Goal: Transaction & Acquisition: Purchase product/service

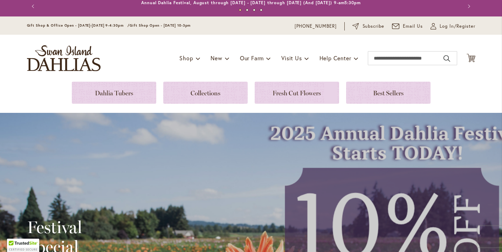
scroll to position [6, 0]
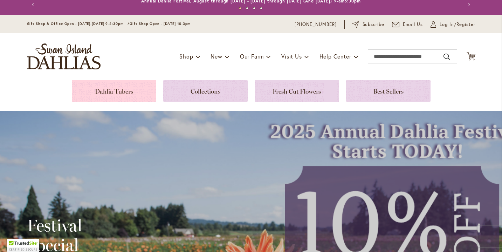
click at [120, 93] on link at bounding box center [114, 91] width 85 height 22
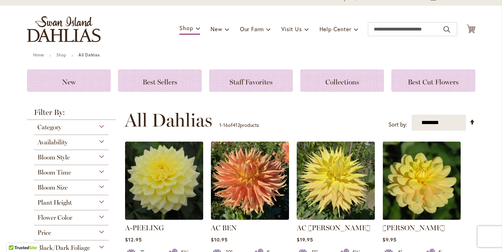
click at [74, 216] on div "Flower Color" at bounding box center [71, 215] width 75 height 11
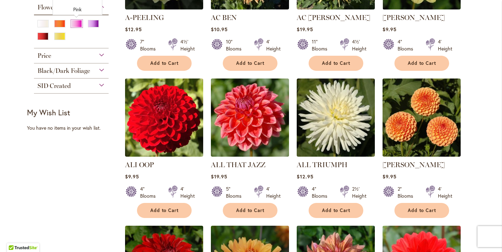
click at [75, 24] on div "Pink" at bounding box center [76, 23] width 11 height 7
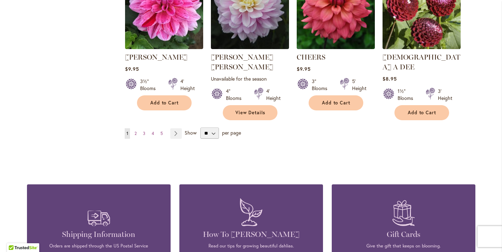
scroll to position [645, 0]
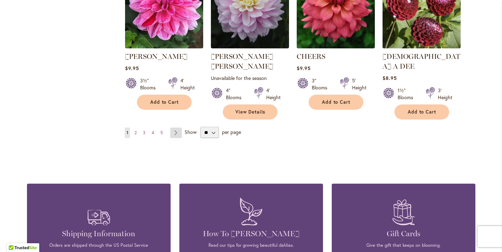
click at [176, 128] on link "Page Next" at bounding box center [176, 133] width 12 height 11
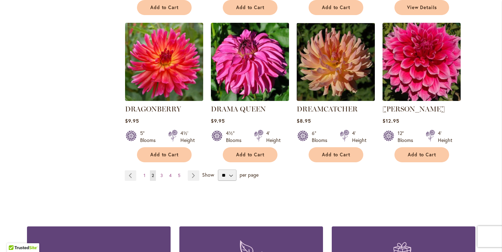
scroll to position [595, 0]
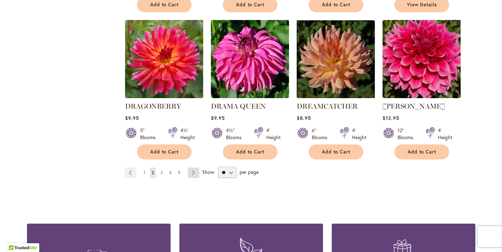
click at [195, 168] on link "Page Next" at bounding box center [194, 173] width 12 height 11
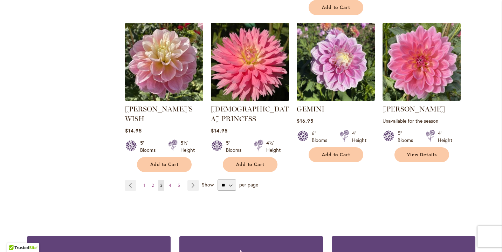
scroll to position [602, 0]
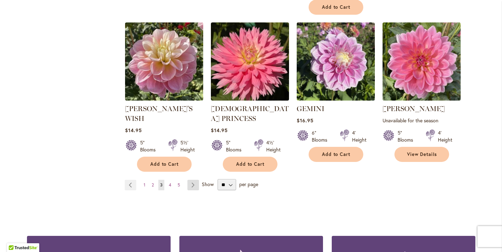
click at [195, 180] on link "Page Next" at bounding box center [194, 185] width 12 height 11
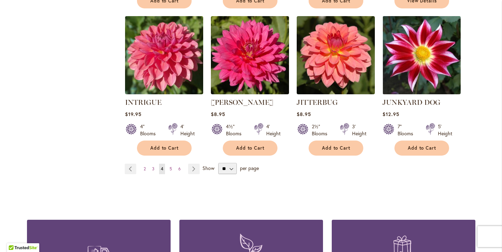
scroll to position [592, 0]
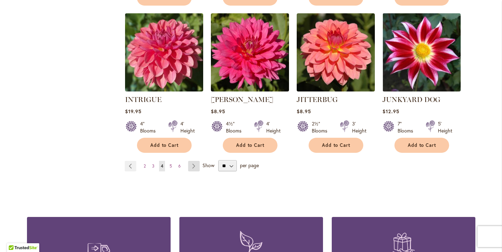
click at [195, 166] on link "Page Next" at bounding box center [194, 166] width 12 height 11
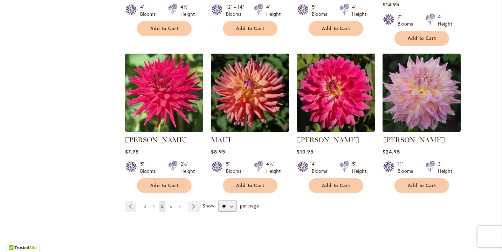
scroll to position [562, 0]
click at [196, 201] on link "Page Next" at bounding box center [194, 206] width 12 height 11
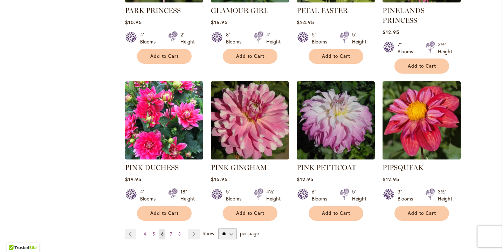
scroll to position [565, 0]
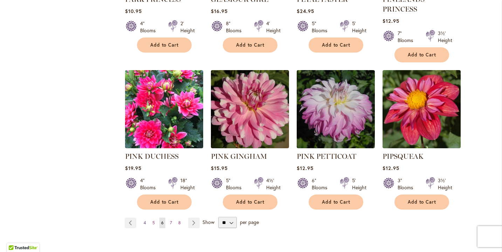
click at [145, 220] on span "4" at bounding box center [145, 222] width 2 height 5
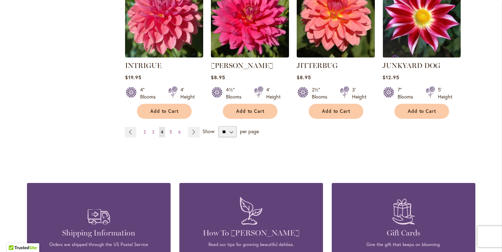
scroll to position [630, 0]
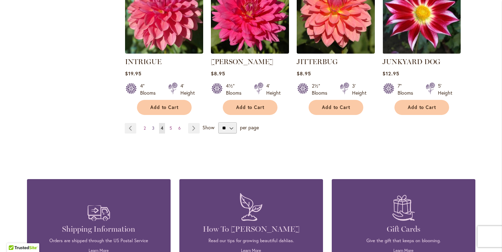
click at [154, 128] on span "3" at bounding box center [153, 128] width 2 height 5
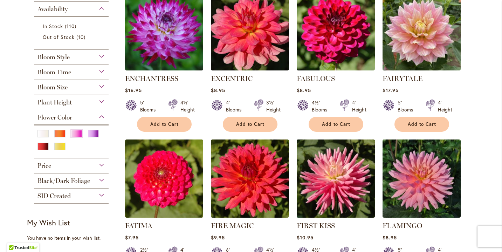
scroll to position [173, 0]
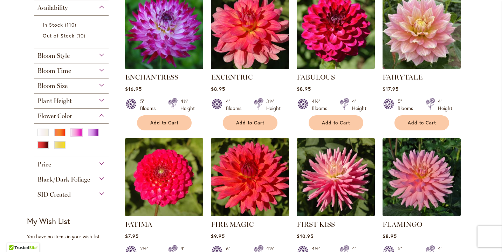
click at [431, 50] on img at bounding box center [422, 30] width 82 height 82
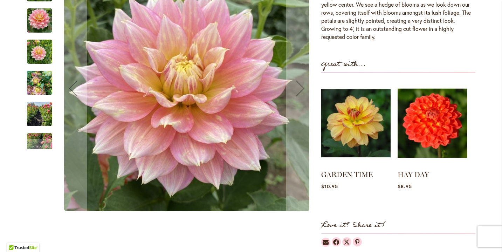
scroll to position [171, 0]
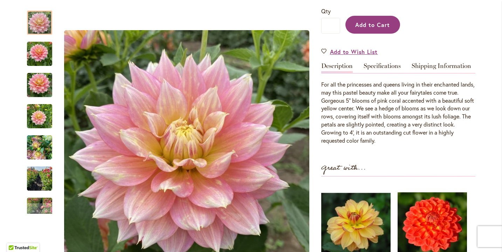
click at [370, 27] on span "Add to Cart" at bounding box center [373, 24] width 35 height 7
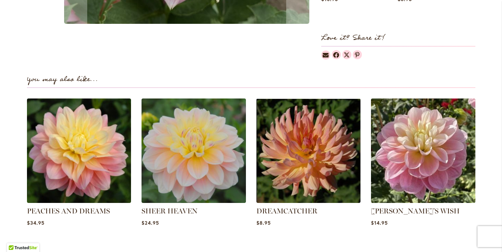
scroll to position [474, 0]
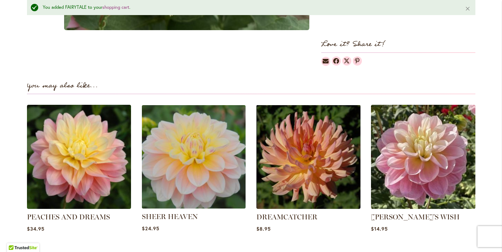
click at [203, 176] on img at bounding box center [194, 156] width 109 height 109
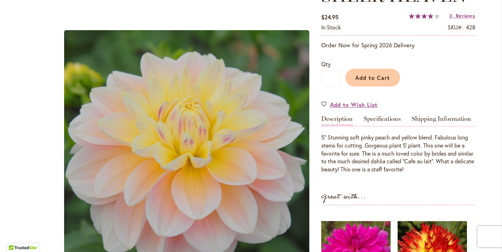
scroll to position [126, 0]
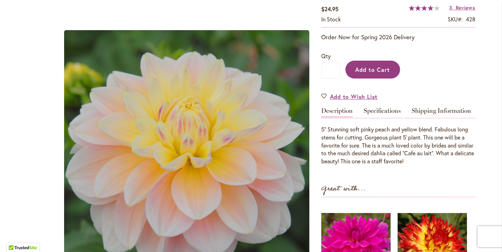
click at [370, 73] on span "Add to Cart" at bounding box center [373, 69] width 35 height 7
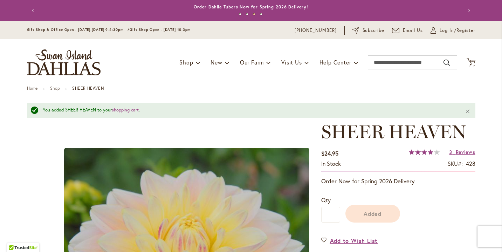
scroll to position [0, 0]
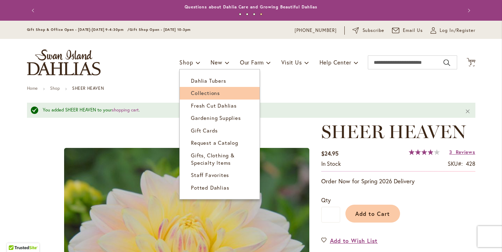
click at [198, 95] on span "Collections" at bounding box center [205, 92] width 29 height 7
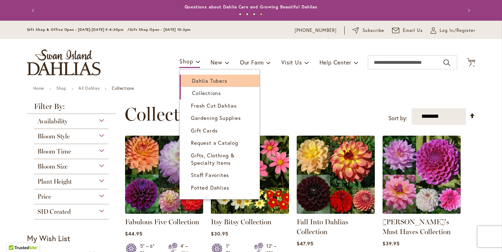
click at [200, 81] on span "Dahlia Tubers" at bounding box center [209, 80] width 35 height 7
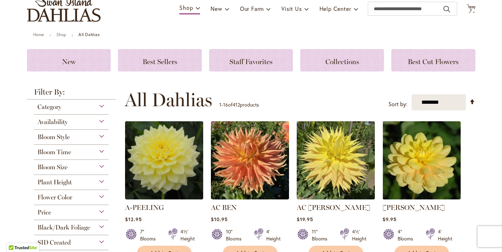
scroll to position [55, 0]
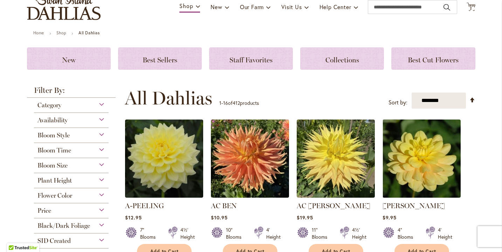
click at [68, 197] on span "Flower Color" at bounding box center [55, 196] width 35 height 8
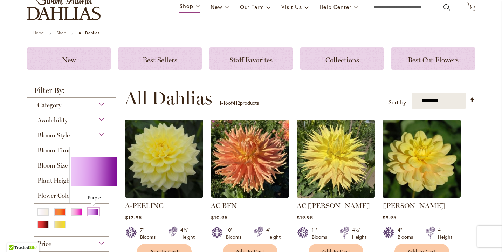
click at [94, 212] on div "Purple" at bounding box center [93, 211] width 11 height 7
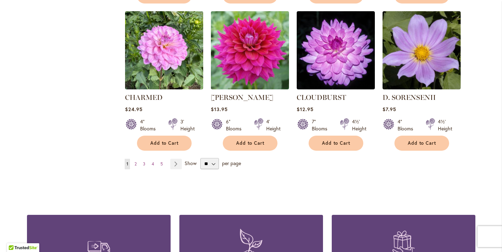
scroll to position [593, 0]
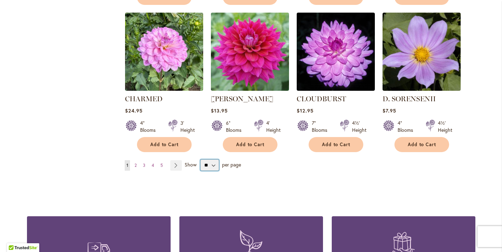
select select "**"
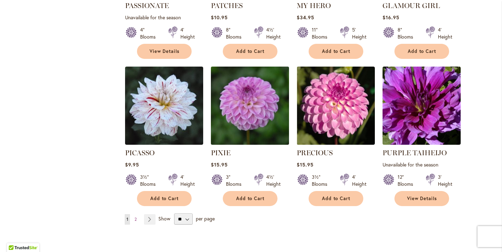
scroll to position [2380, 0]
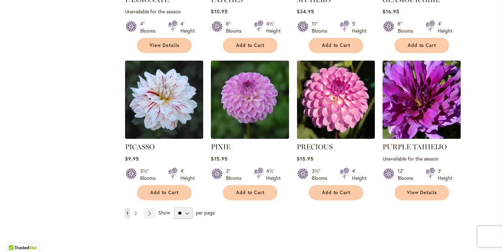
click at [136, 211] on span "2" at bounding box center [136, 213] width 2 height 5
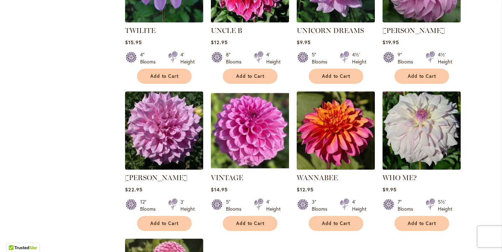
scroll to position [524, 0]
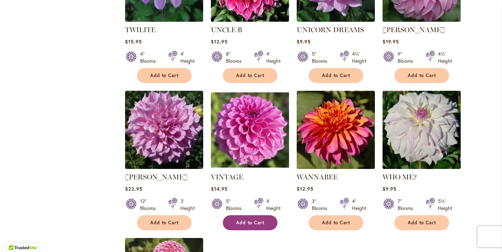
click at [251, 220] on span "Add to Cart" at bounding box center [250, 223] width 29 height 6
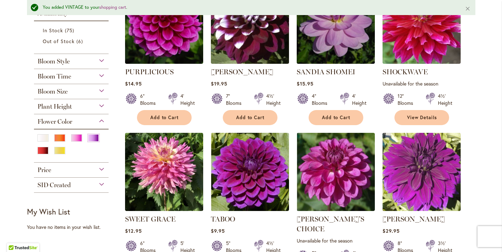
scroll to position [196, 0]
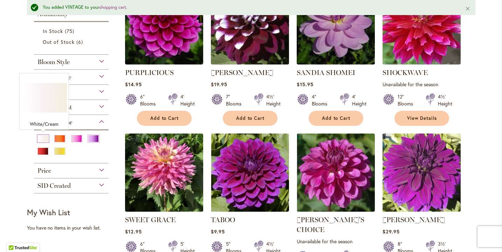
click at [43, 138] on div "White/Cream" at bounding box center [43, 138] width 11 height 7
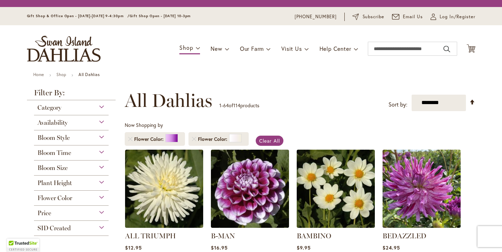
scroll to position [95, 0]
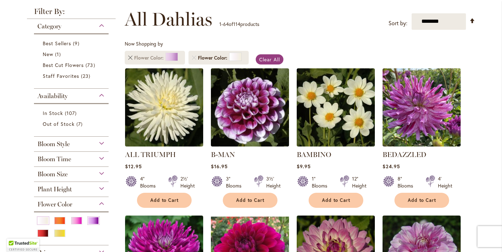
click at [130, 58] on link "Remove Flower Color Purple" at bounding box center [130, 58] width 4 height 4
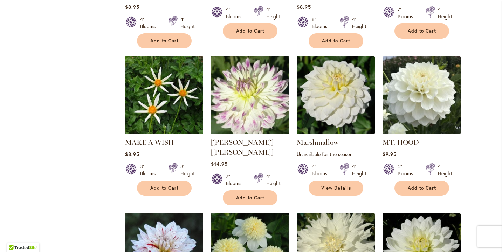
scroll to position [714, 0]
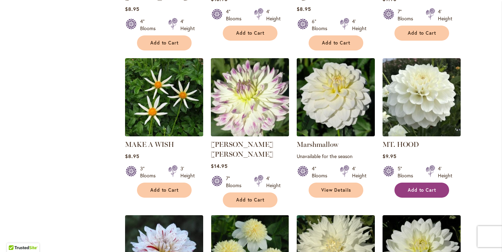
click at [424, 187] on span "Add to Cart" at bounding box center [422, 190] width 29 height 6
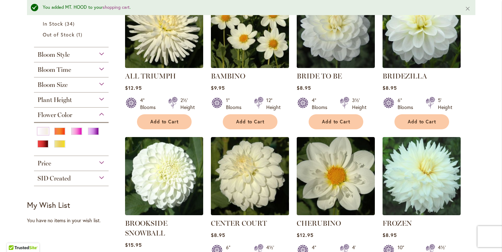
scroll to position [197, 0]
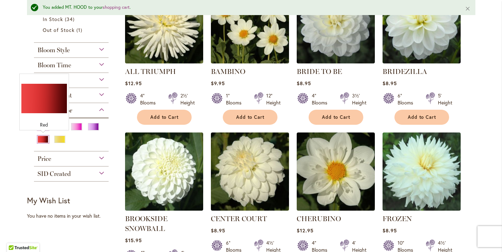
click at [41, 140] on div "Red" at bounding box center [43, 139] width 11 height 7
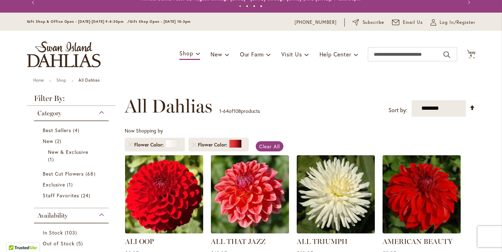
scroll to position [34, 0]
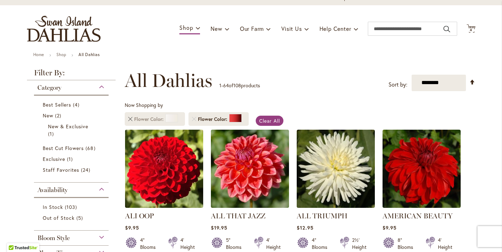
click at [130, 119] on link "Remove Flower Color White/Cream" at bounding box center [130, 119] width 4 height 4
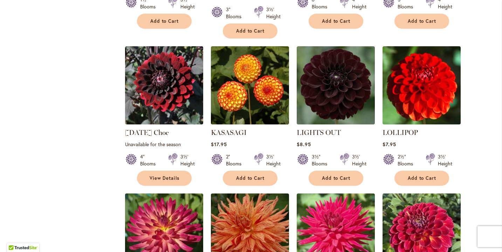
scroll to position [1333, 0]
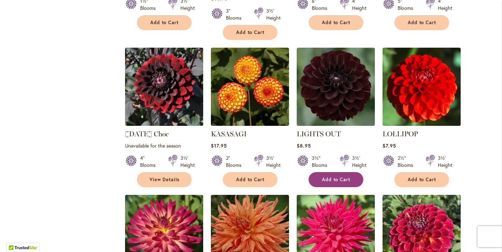
click at [339, 177] on span "Add to Cart" at bounding box center [336, 180] width 29 height 6
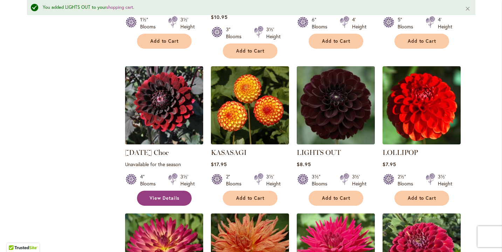
click at [172, 195] on span "View Details" at bounding box center [165, 198] width 30 height 6
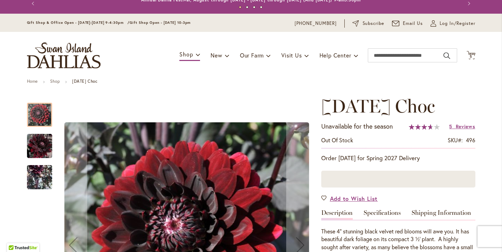
scroll to position [8, 0]
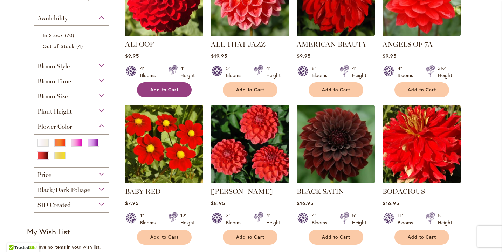
scroll to position [206, 0]
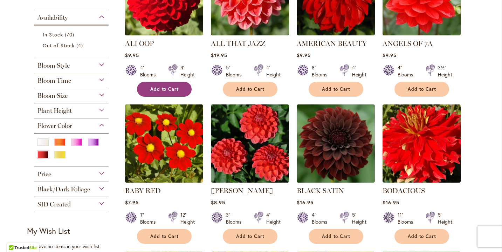
click at [168, 87] on span "Add to Cart" at bounding box center [164, 89] width 29 height 6
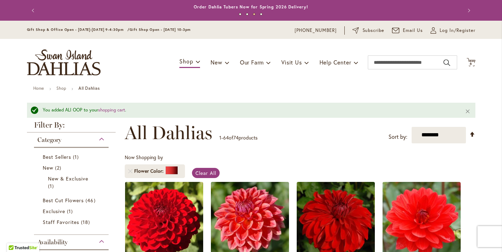
scroll to position [0, 0]
click at [453, 29] on span "Log In/Register" at bounding box center [458, 30] width 36 height 7
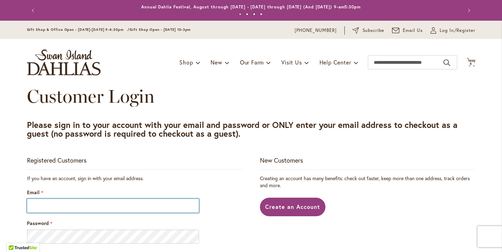
type input "**********"
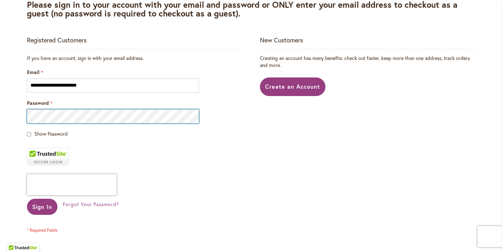
scroll to position [123, 0]
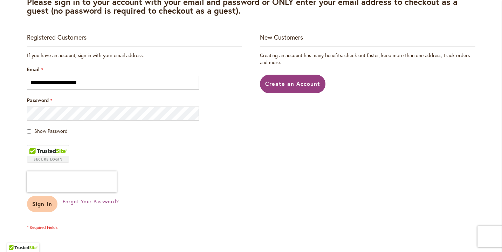
click at [42, 204] on span "Sign In" at bounding box center [42, 203] width 20 height 7
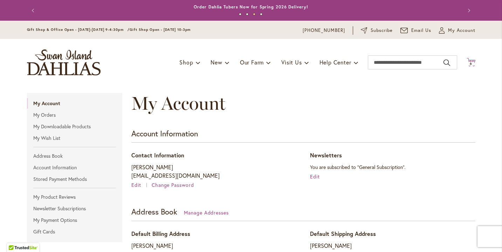
click at [472, 64] on span "6" at bounding box center [471, 63] width 2 height 5
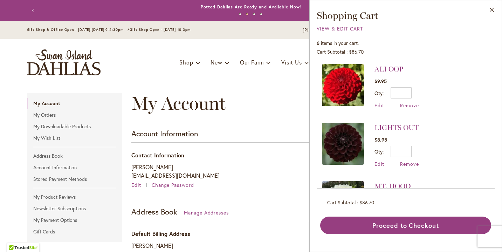
click at [277, 112] on div "My Account" at bounding box center [303, 110] width 344 height 35
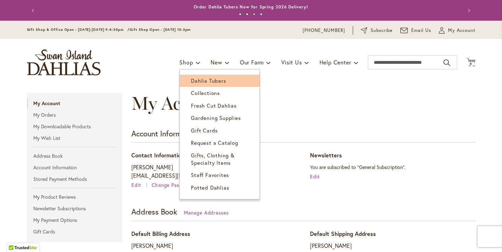
click at [201, 81] on span "Dahlia Tubers" at bounding box center [208, 80] width 35 height 7
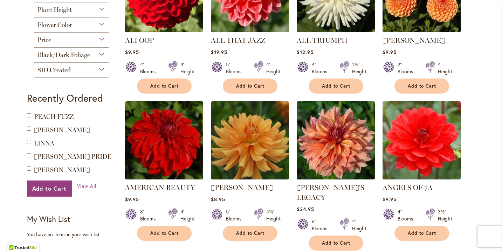
scroll to position [369, 0]
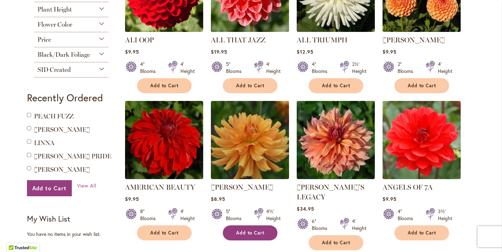
click at [258, 229] on button "Add to Cart" at bounding box center [250, 232] width 55 height 15
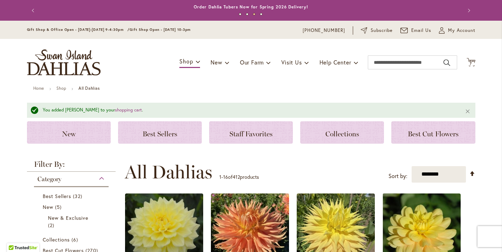
scroll to position [0, 0]
click at [472, 61] on span "7" at bounding box center [471, 63] width 2 height 5
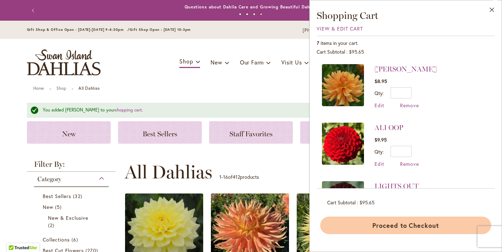
click at [416, 221] on button "Proceed to Checkout" at bounding box center [405, 226] width 171 height 18
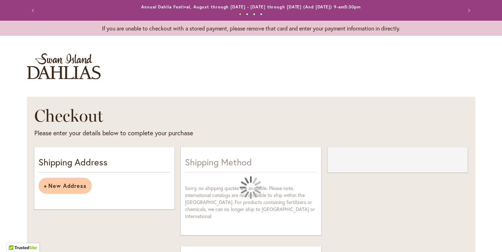
scroll to position [0, 0]
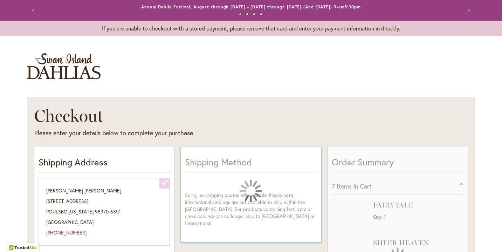
select select "**********"
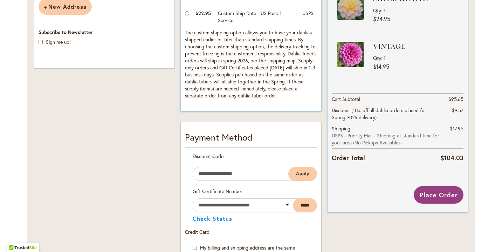
scroll to position [253, 0]
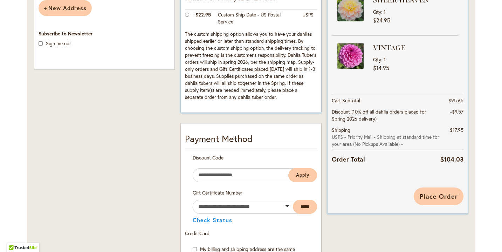
click at [438, 195] on span "Place Order" at bounding box center [439, 196] width 38 height 8
